Goal: Use online tool/utility: Utilize a website feature to perform a specific function

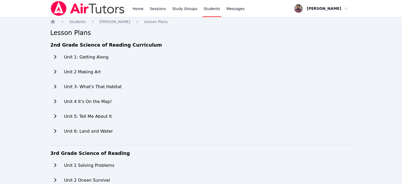
click at [205, 10] on link "Students" at bounding box center [211, 8] width 19 height 17
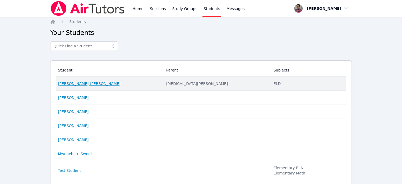
click at [86, 85] on link "[PERSON_NAME] [PERSON_NAME]" at bounding box center [89, 83] width 63 height 5
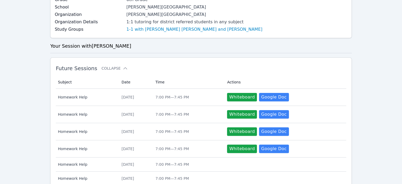
scroll to position [132, 0]
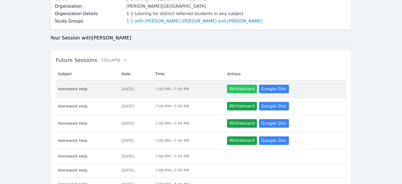
click at [248, 88] on button "Whiteboard" at bounding box center [242, 89] width 30 height 8
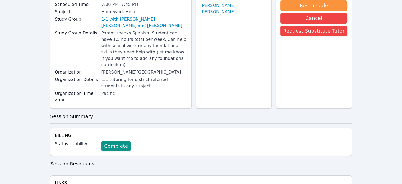
scroll to position [79, 0]
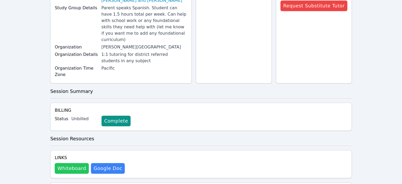
click at [79, 163] on button "Whiteboard" at bounding box center [72, 168] width 34 height 11
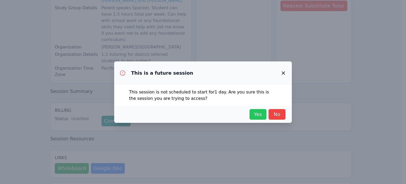
click at [257, 112] on span "Yes" at bounding box center [258, 113] width 12 height 7
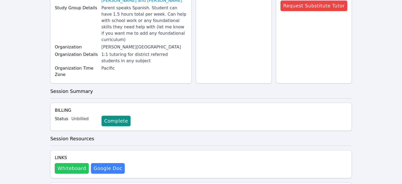
click at [74, 163] on button "Whiteboard" at bounding box center [72, 168] width 34 height 11
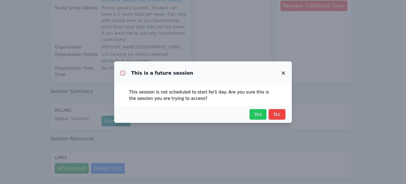
click at [258, 113] on span "Yes" at bounding box center [258, 113] width 12 height 7
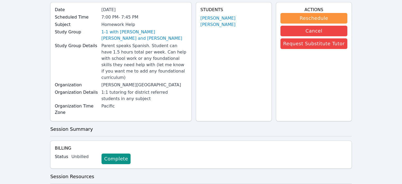
scroll to position [0, 0]
